Goal: Task Accomplishment & Management: Manage account settings

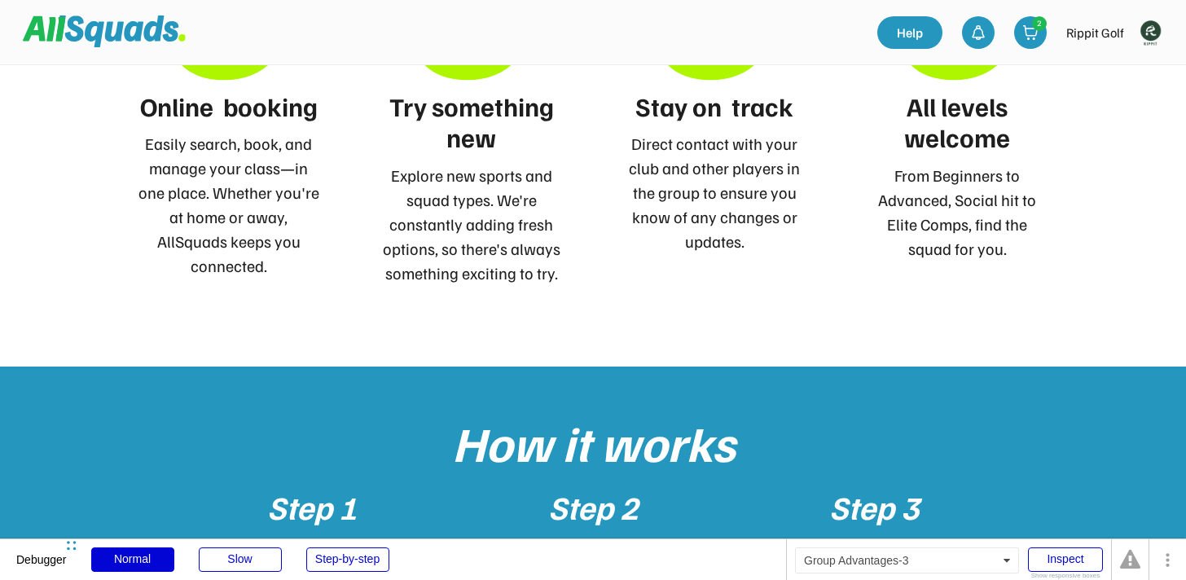
scroll to position [928, 0]
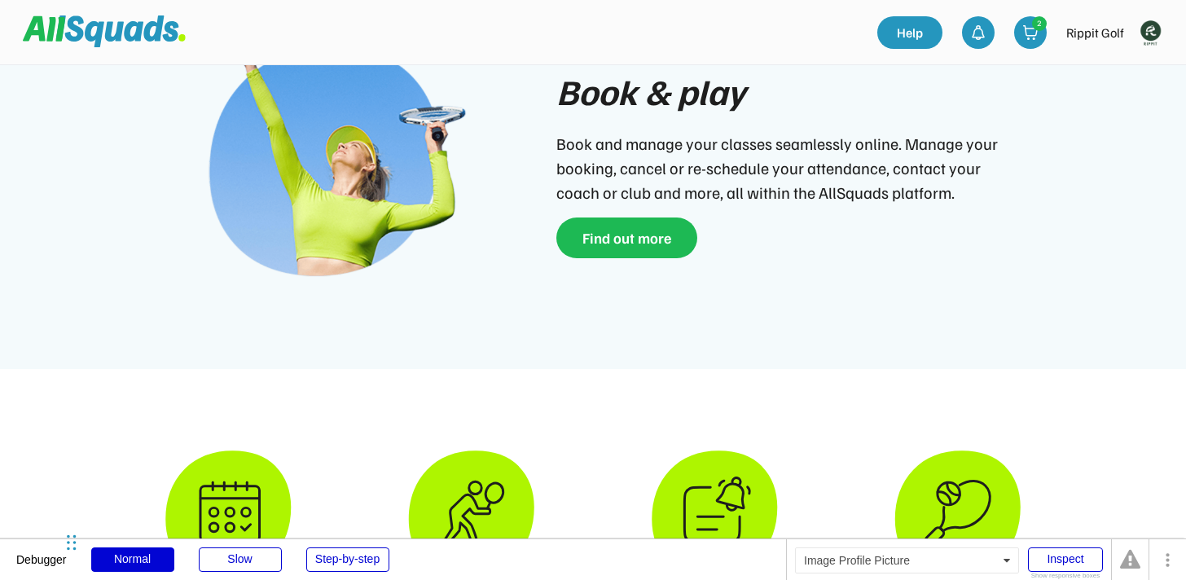
click at [1143, 34] on img at bounding box center [1150, 32] width 33 height 33
click at [1117, 68] on link "Profile" at bounding box center [1128, 71] width 96 height 33
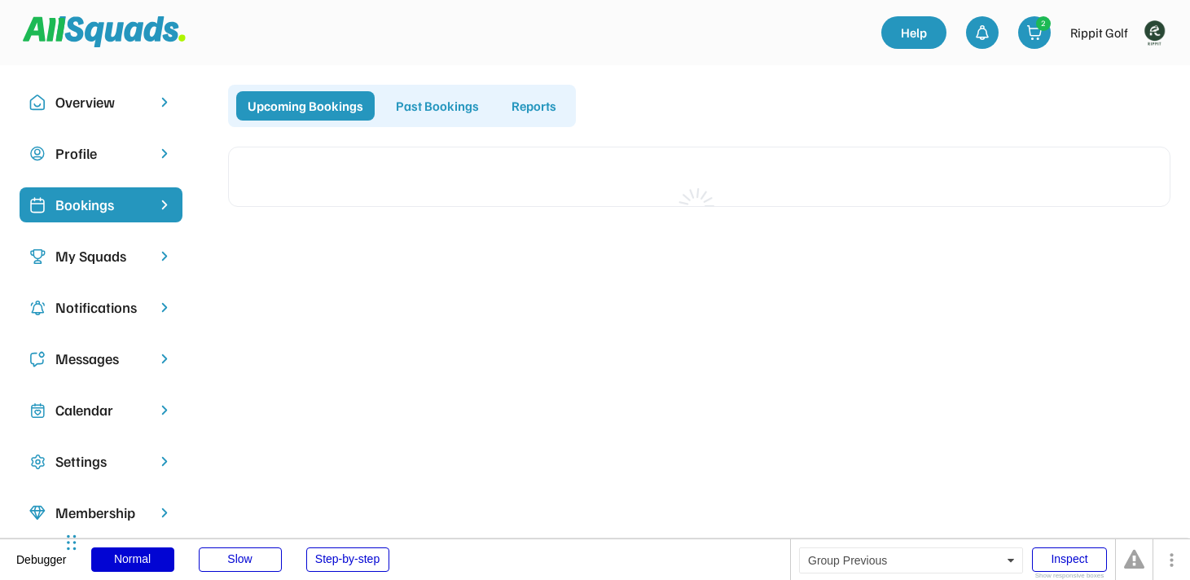
click at [434, 112] on div "Past Bookings" at bounding box center [437, 105] width 106 height 29
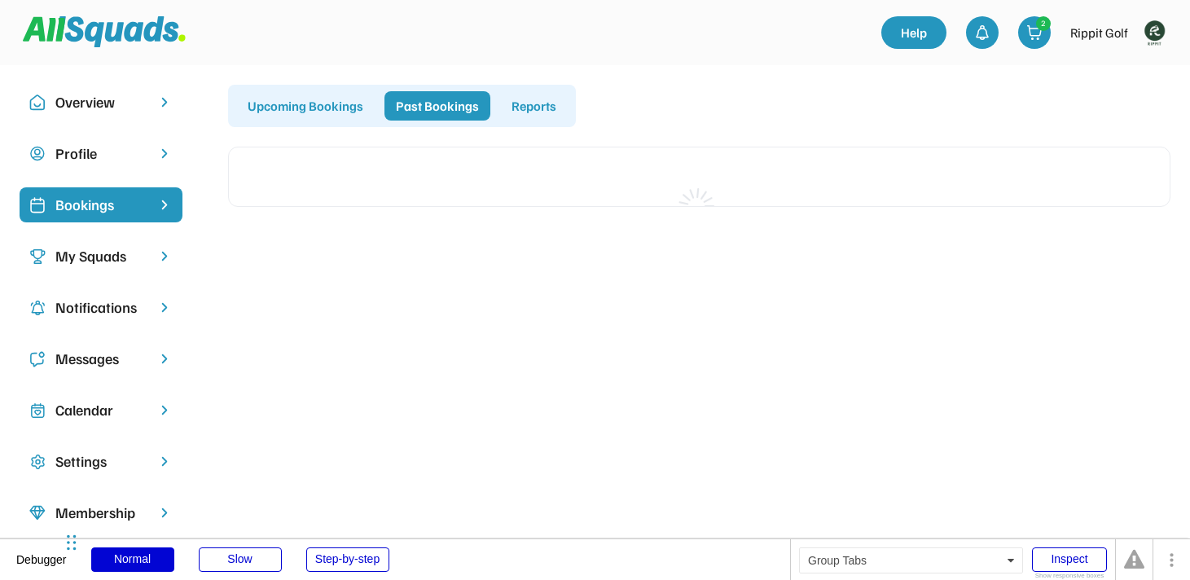
click at [296, 103] on div "Upcoming Bookings" at bounding box center [305, 105] width 138 height 29
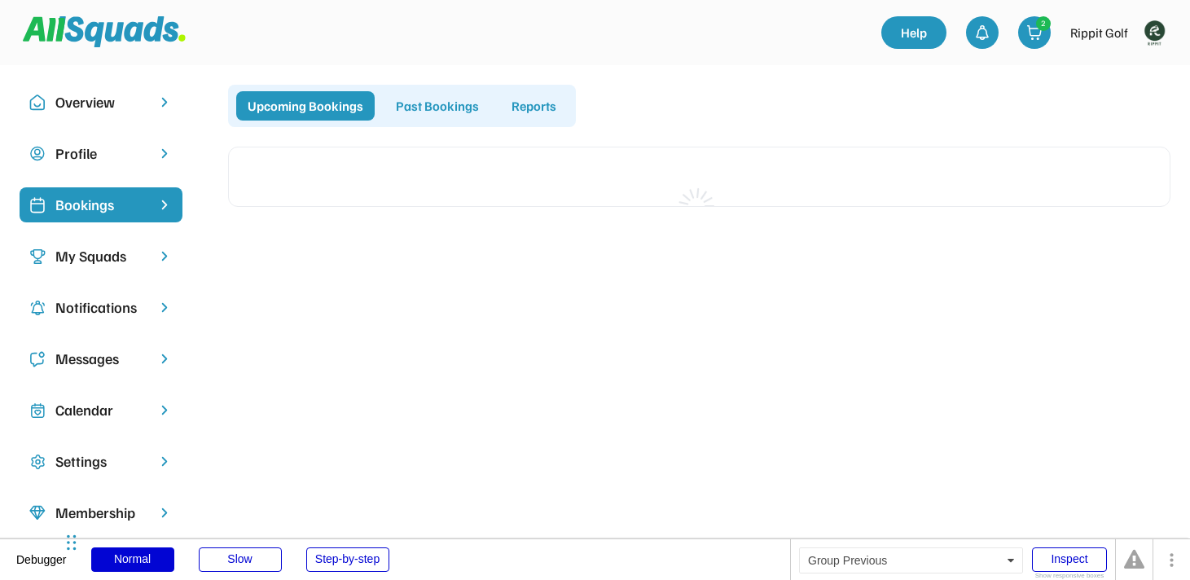
click at [421, 107] on div "Past Bookings" at bounding box center [437, 105] width 106 height 29
click at [291, 106] on div "Upcoming Bookings" at bounding box center [305, 105] width 138 height 29
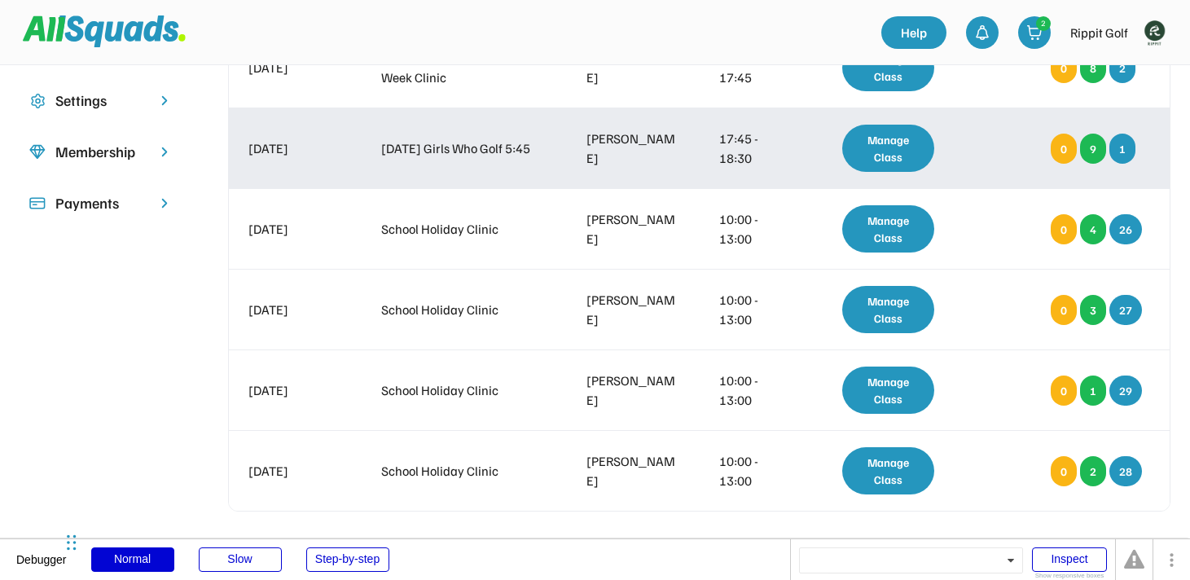
scroll to position [384, 0]
